Goal: Contribute content: Add original content to the website for others to see

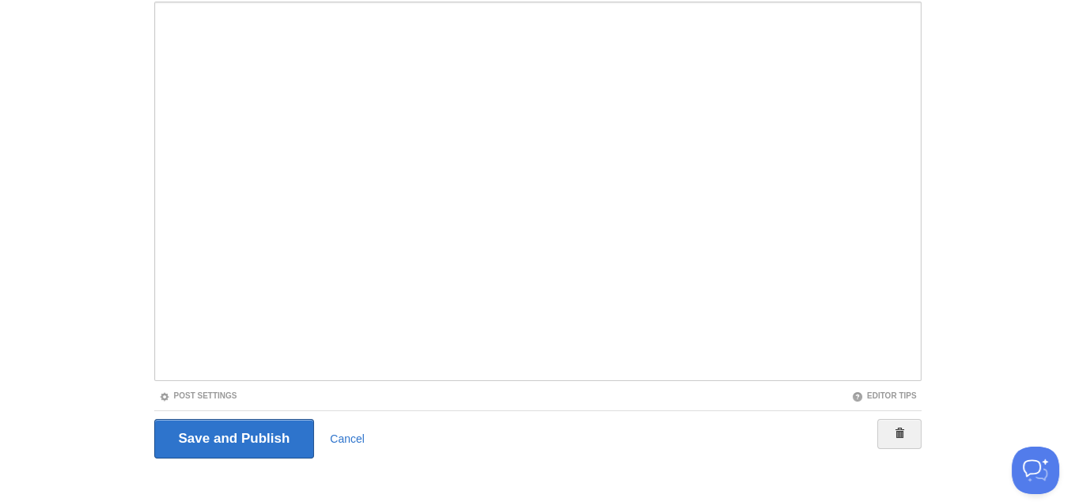
click at [231, 435] on input "Save and Publish" at bounding box center [234, 439] width 161 height 40
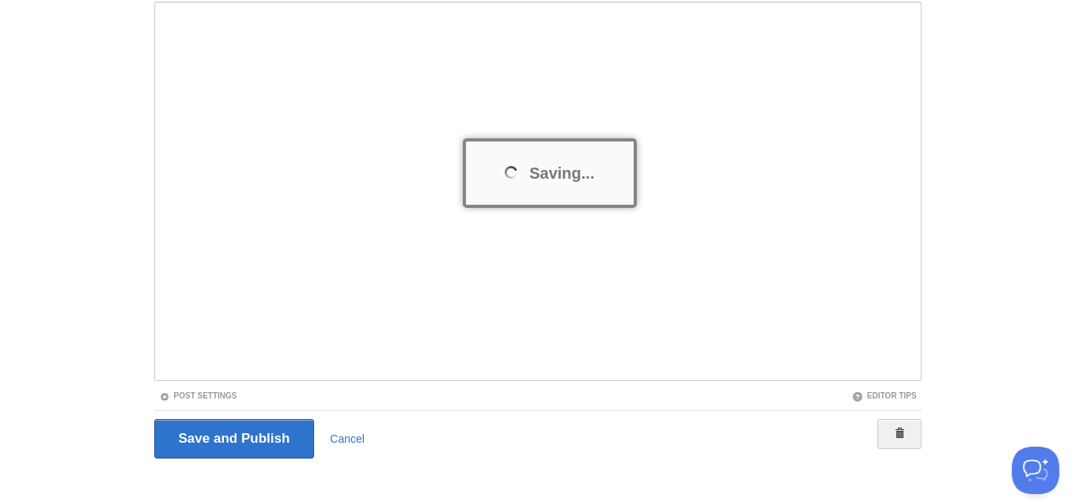
scroll to position [151, 0]
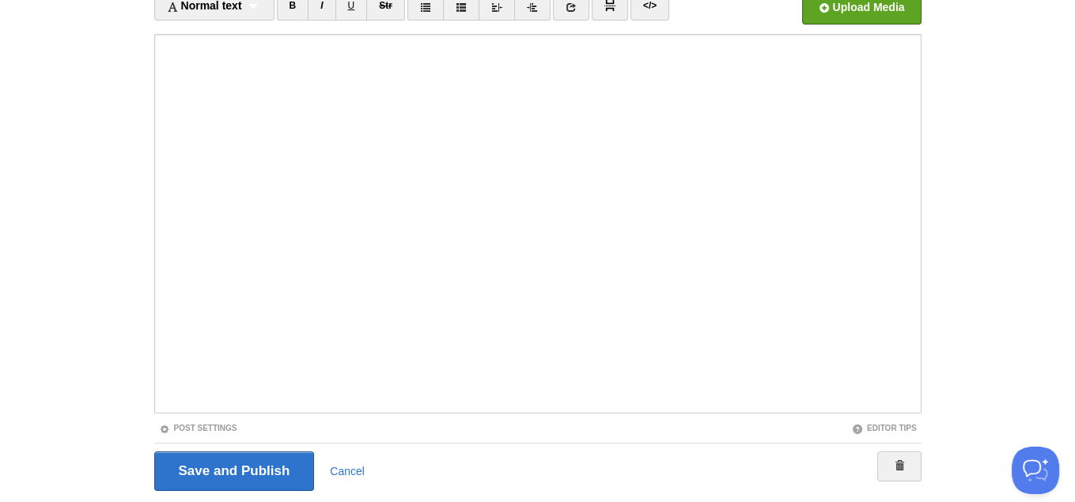
scroll to position [59, 0]
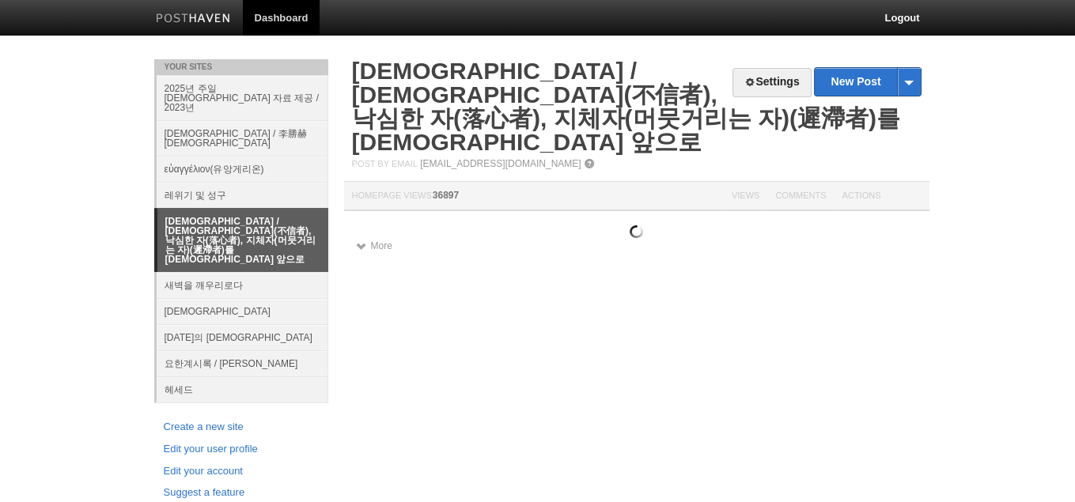
click at [238, 272] on link "새벽을 깨우리로다" at bounding box center [243, 285] width 172 height 26
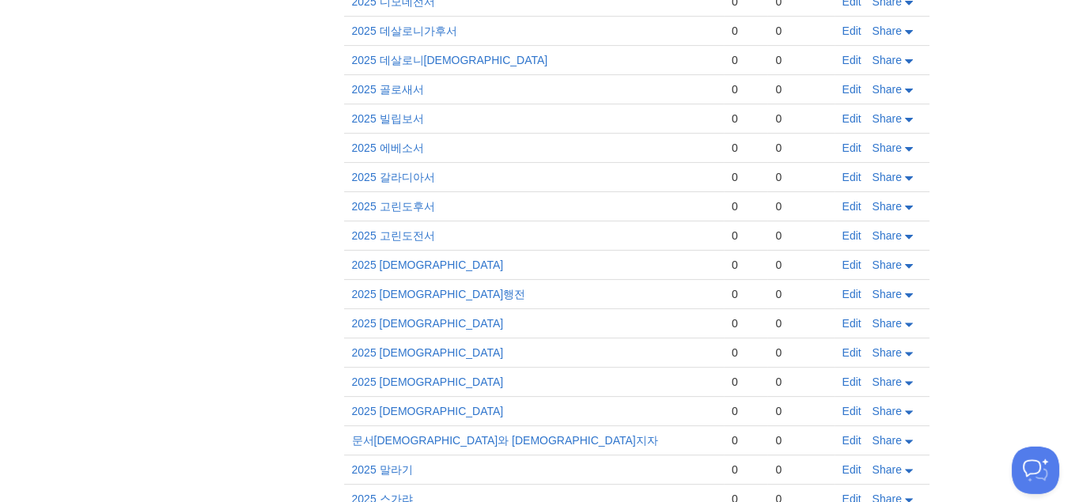
scroll to position [750, 0]
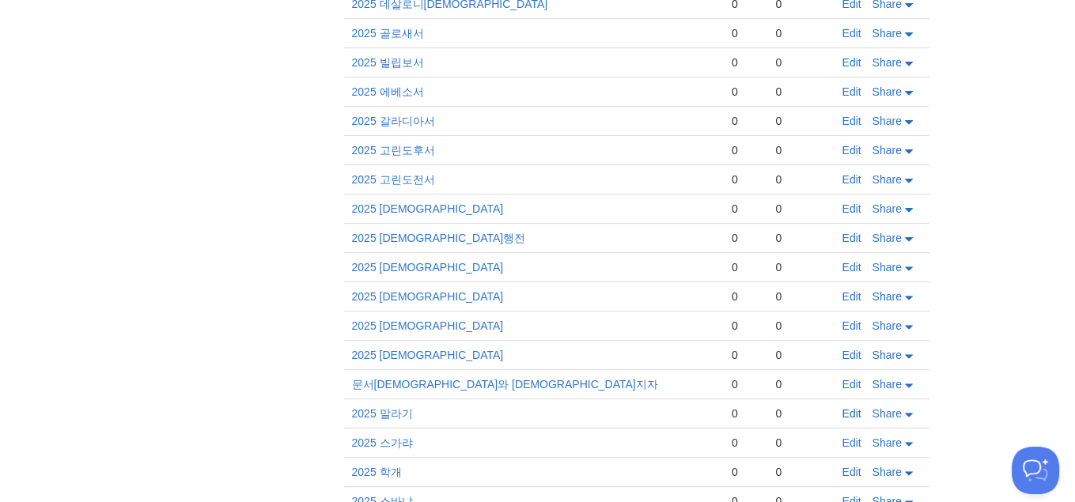
click at [847, 408] on link "Edit" at bounding box center [852, 414] width 19 height 13
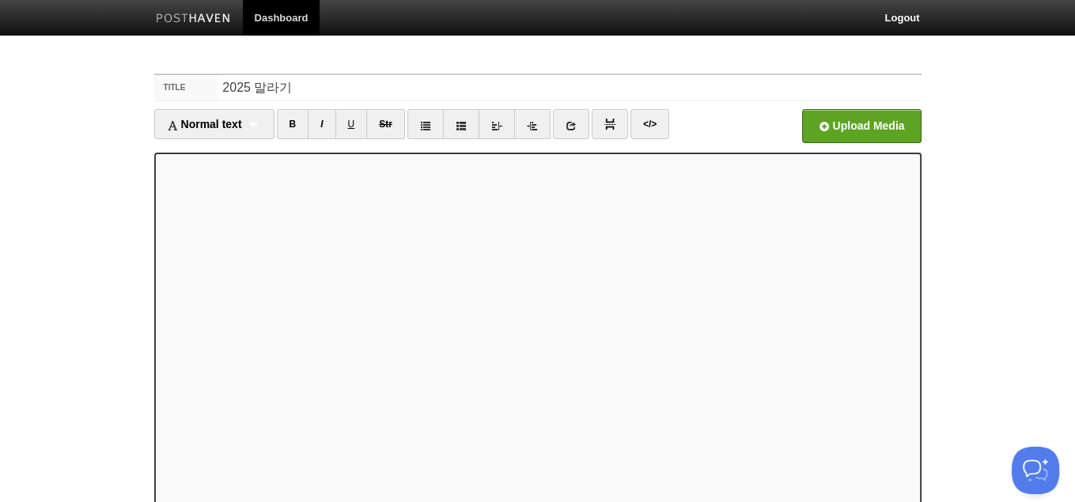
scroll to position [161, 0]
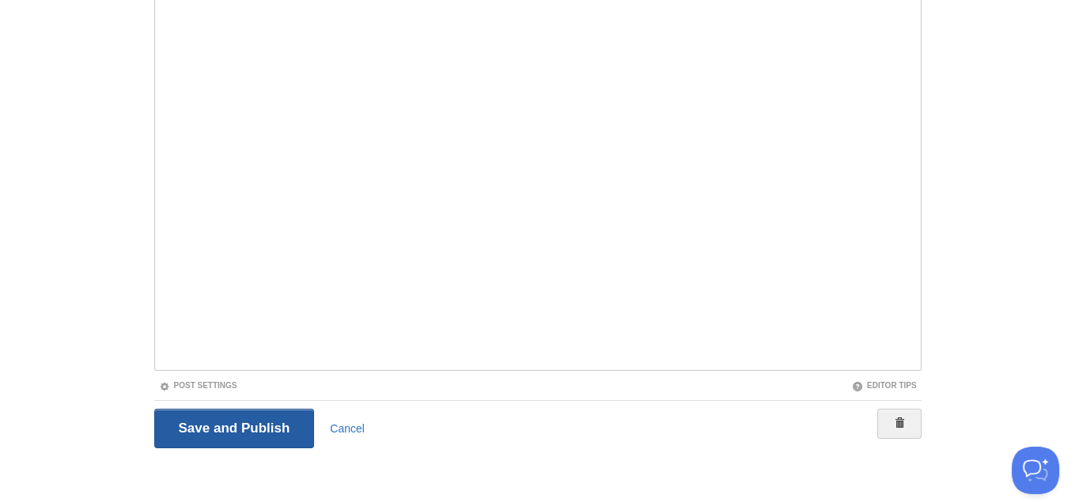
click at [230, 430] on input "Save and Publish" at bounding box center [234, 429] width 161 height 40
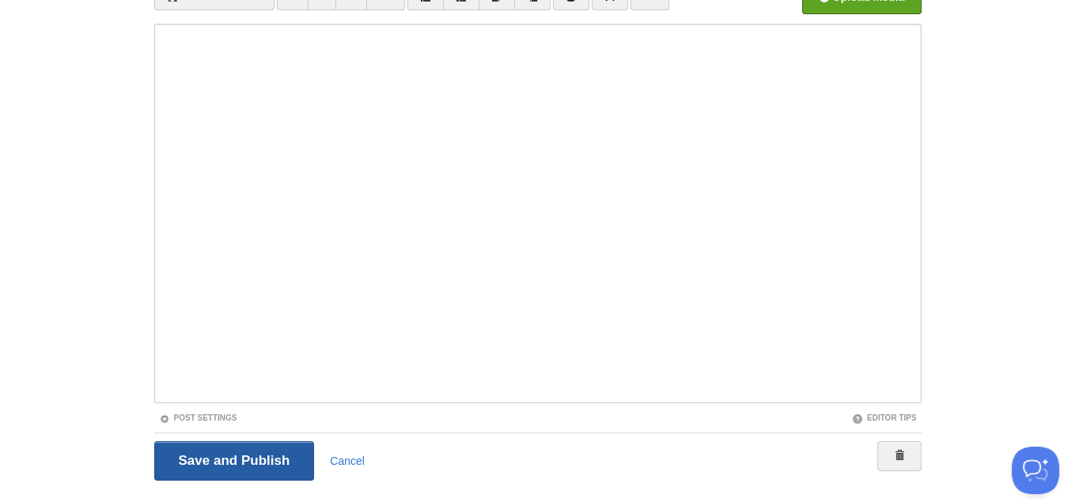
scroll to position [59, 0]
